Goal: Transaction & Acquisition: Purchase product/service

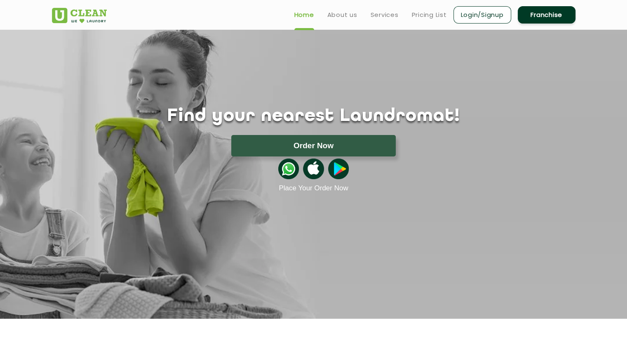
click at [312, 16] on link "Home" at bounding box center [305, 15] width 20 height 10
click at [355, 16] on link "About us" at bounding box center [343, 15] width 30 height 10
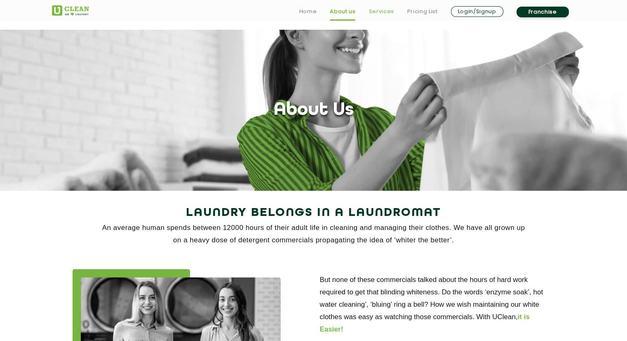
click at [382, 12] on link "Services" at bounding box center [381, 12] width 25 height 10
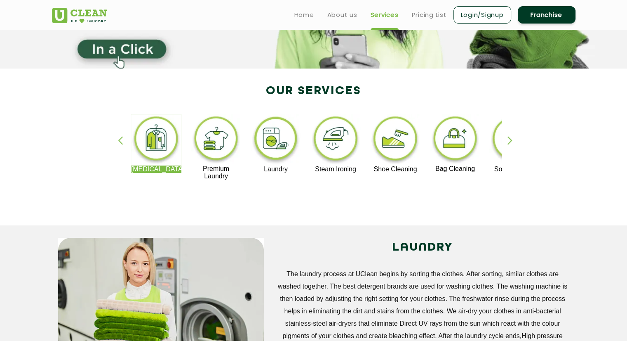
scroll to position [121, 0]
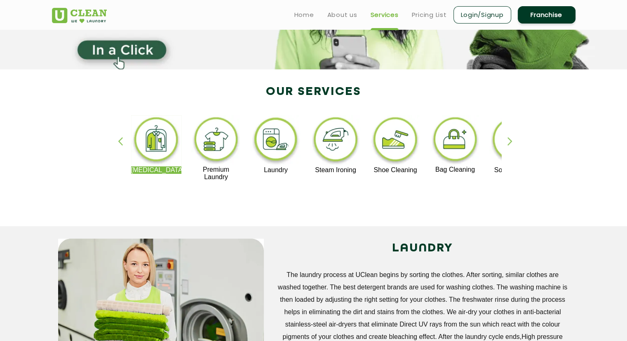
click at [158, 134] on img at bounding box center [156, 140] width 51 height 51
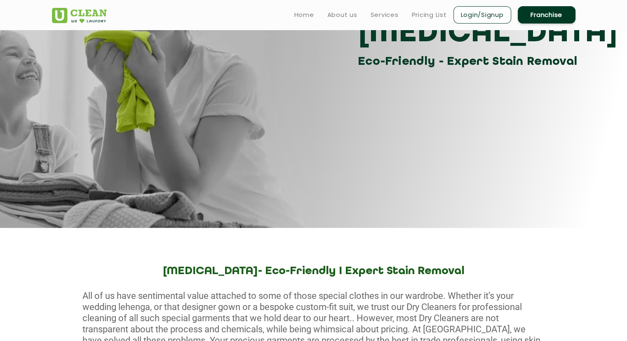
scroll to position [33, 0]
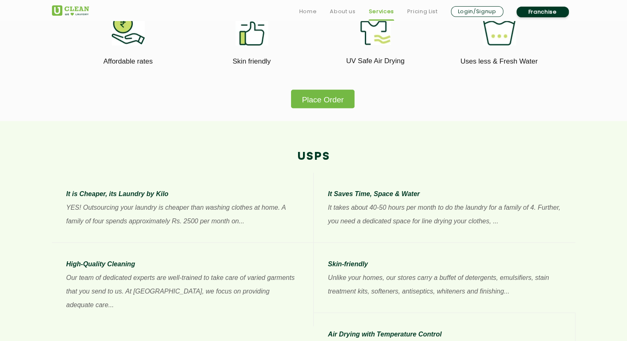
scroll to position [523, 0]
click at [324, 96] on button "Place Order" at bounding box center [322, 98] width 63 height 19
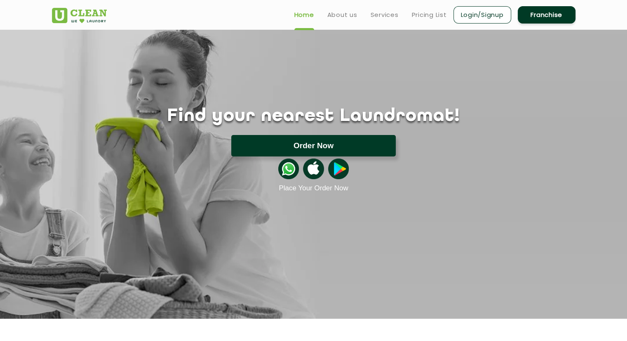
click at [314, 141] on button "Order Now" at bounding box center [313, 145] width 165 height 21
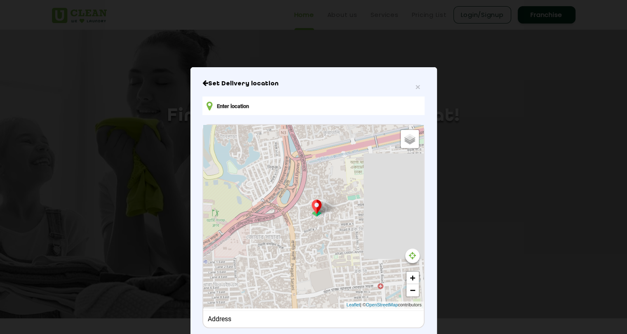
type input "RC9F+R8F, [GEOGRAPHIC_DATA], [GEOGRAPHIC_DATA]"
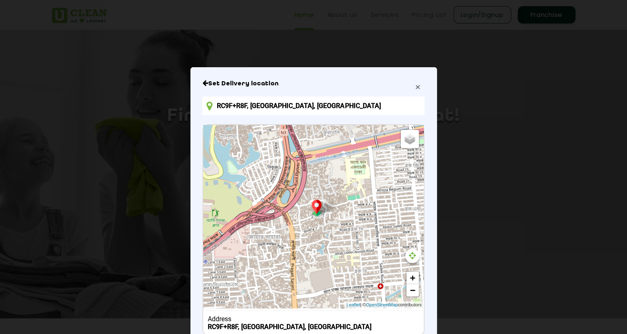
click at [415, 90] on span "×" at bounding box center [417, 86] width 5 height 9
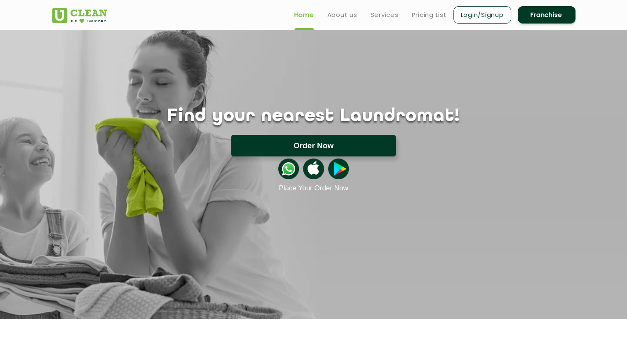
click at [340, 139] on button "Order Now" at bounding box center [313, 145] width 165 height 21
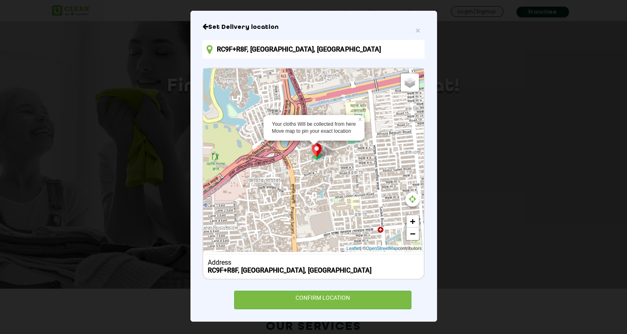
scroll to position [30, 0]
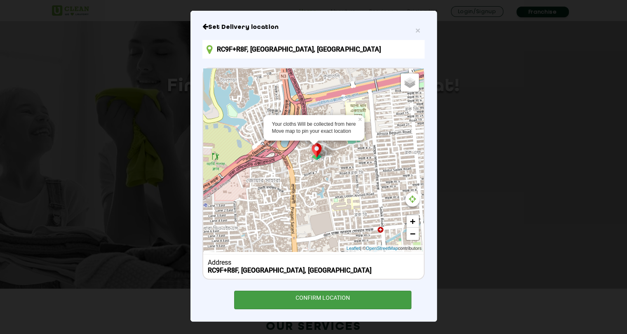
click at [342, 298] on div "CONFIRM LOCATION" at bounding box center [323, 300] width 178 height 19
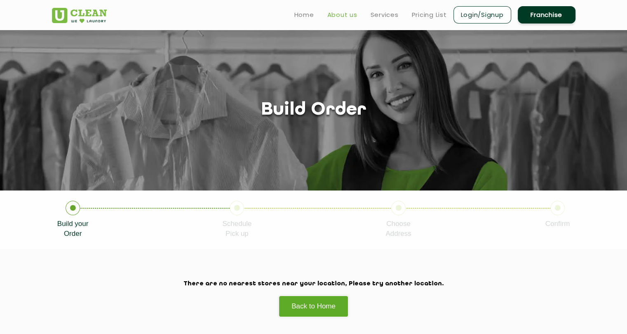
click at [343, 16] on link "About us" at bounding box center [343, 15] width 30 height 10
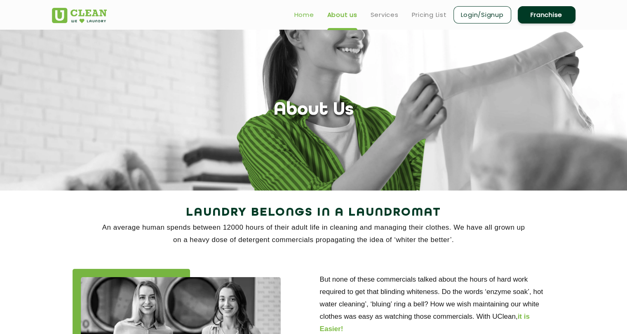
click at [301, 16] on link "Home" at bounding box center [305, 15] width 20 height 10
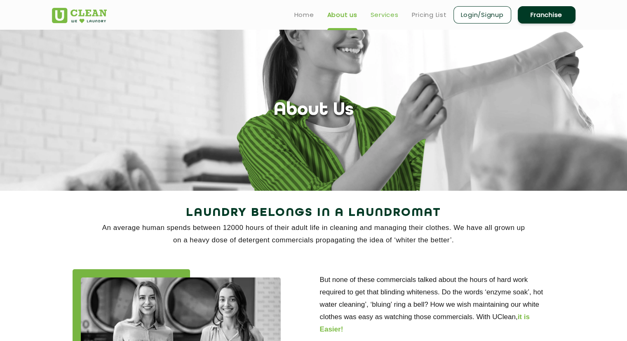
click at [384, 14] on link "Services" at bounding box center [385, 15] width 28 height 10
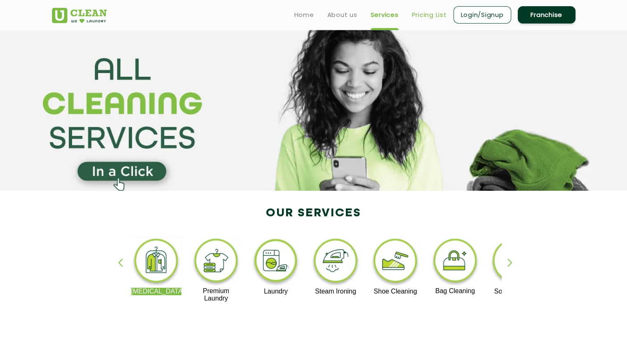
click at [436, 13] on link "Pricing List" at bounding box center [429, 15] width 35 height 10
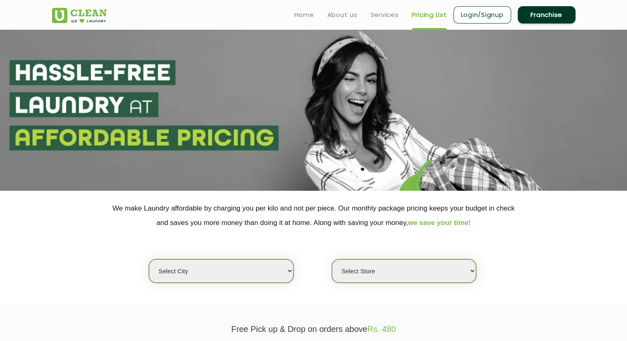
select select "0"
click at [475, 14] on link "Login/Signup" at bounding box center [483, 14] width 58 height 17
